Goal: Find contact information: Find contact information

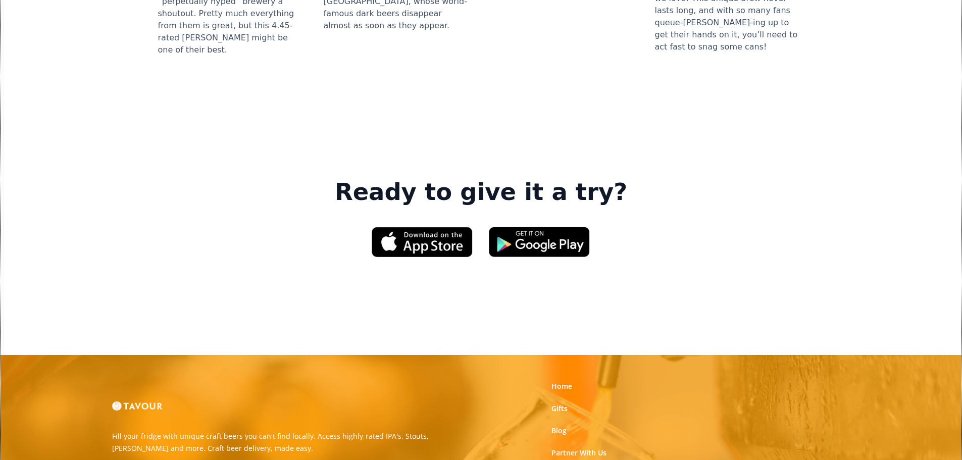
scroll to position [1550, 0]
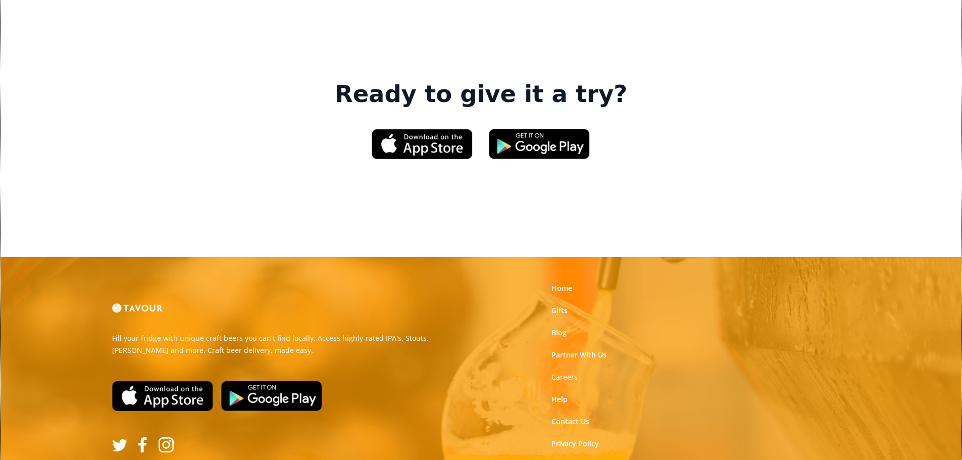
click at [562, 328] on link "Blog" at bounding box center [559, 333] width 15 height 10
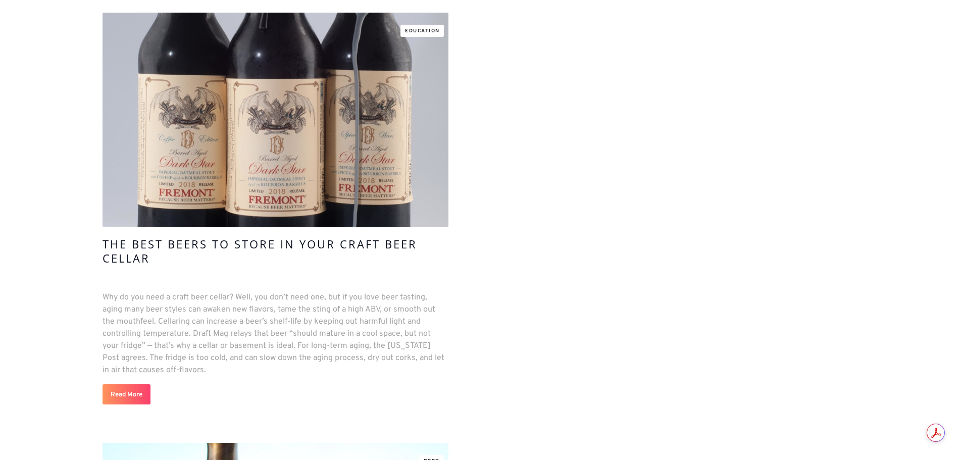
scroll to position [606, 0]
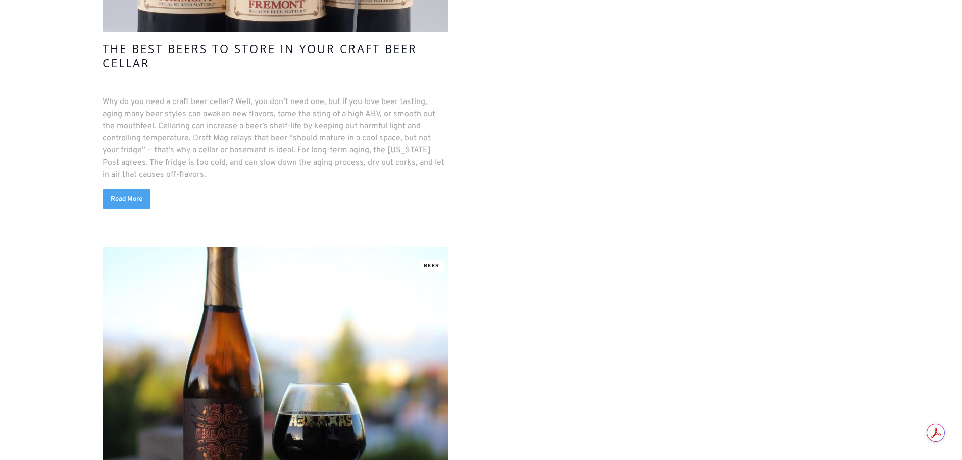
click at [109, 201] on link "Read More" at bounding box center [127, 199] width 48 height 20
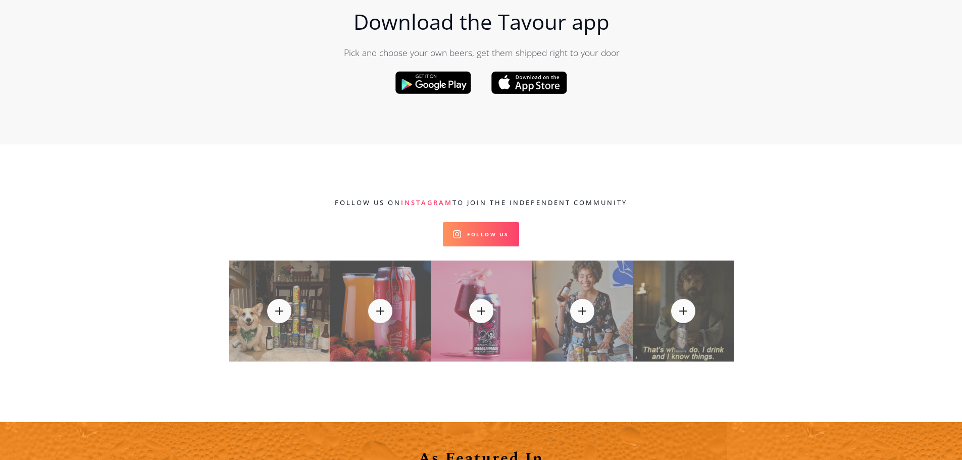
scroll to position [3855, 0]
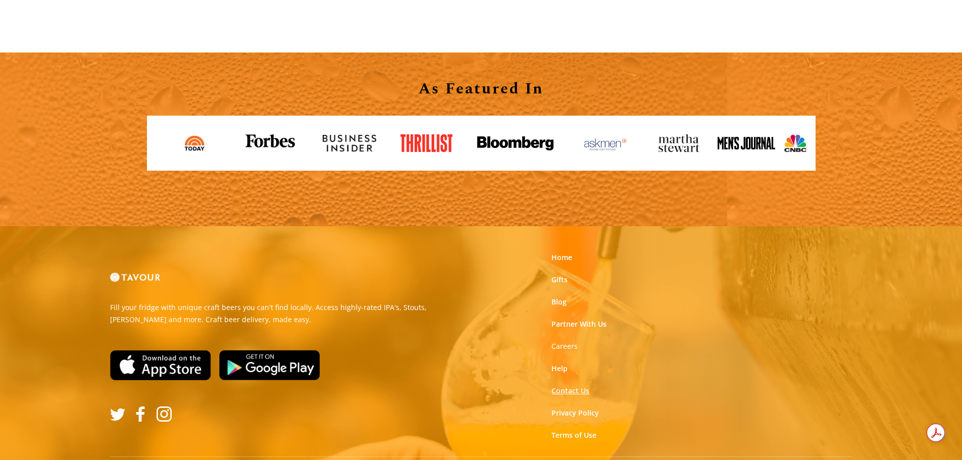
click at [576, 386] on link "Contact Us" at bounding box center [571, 391] width 38 height 10
